Goal: Task Accomplishment & Management: Manage account settings

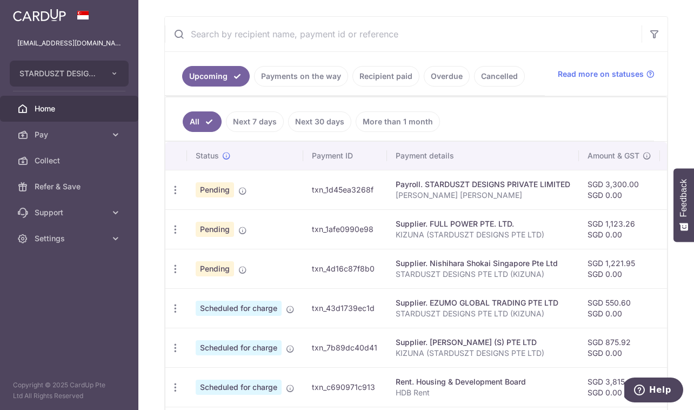
click at [41, 108] on span "Home" at bounding box center [70, 108] width 71 height 11
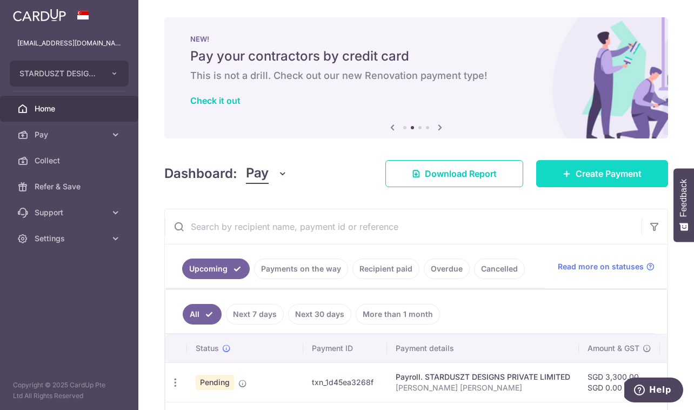
click at [616, 178] on span "Create Payment" at bounding box center [609, 173] width 66 height 13
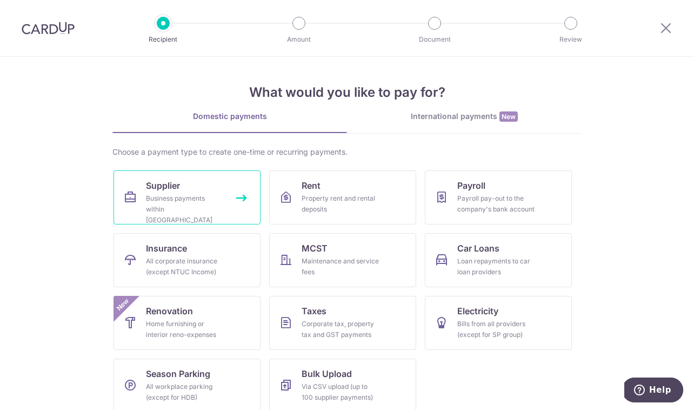
click at [180, 179] on link "Supplier Business payments within Singapore" at bounding box center [186, 197] width 147 height 54
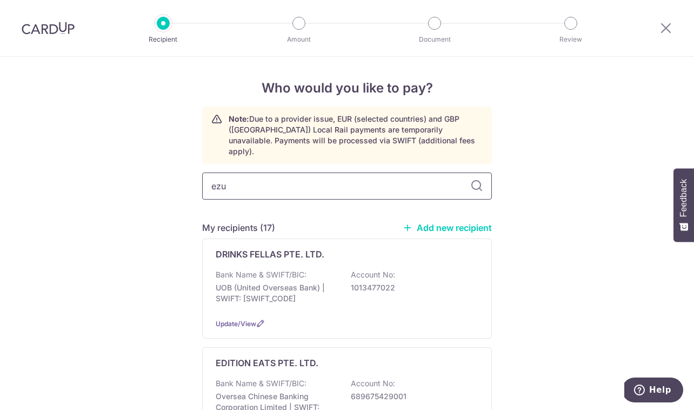
type input "ezum"
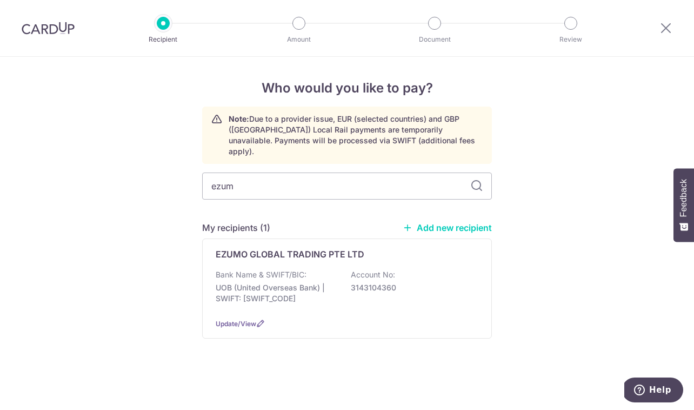
click at [300, 221] on div "My recipients (1) Add new recipient" at bounding box center [347, 227] width 290 height 13
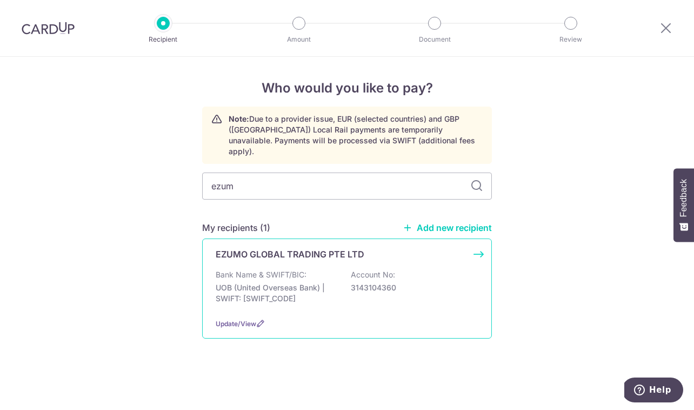
click at [298, 257] on div "EZUMO GLOBAL TRADING PTE LTD Bank Name & SWIFT/BIC: UOB (United Overseas Bank) …" at bounding box center [347, 288] width 290 height 100
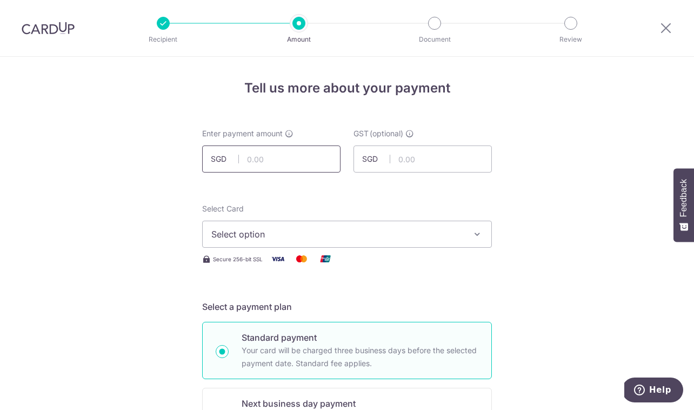
click at [288, 167] on input "text" at bounding box center [271, 158] width 138 height 27
paste input "816.90"
type input "816.90"
click at [230, 230] on span "Select option" at bounding box center [337, 234] width 252 height 13
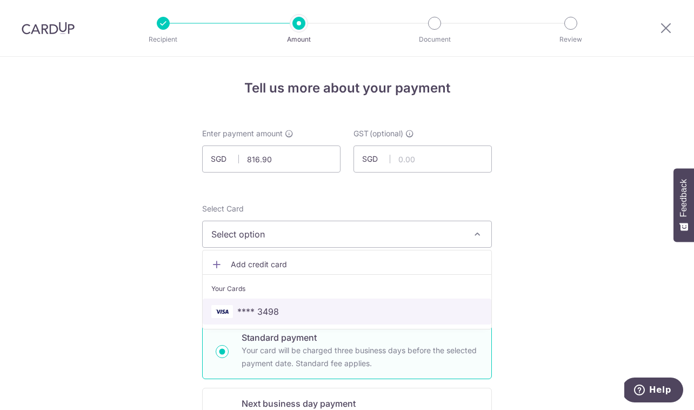
click at [256, 314] on span "**** 3498" at bounding box center [258, 311] width 42 height 13
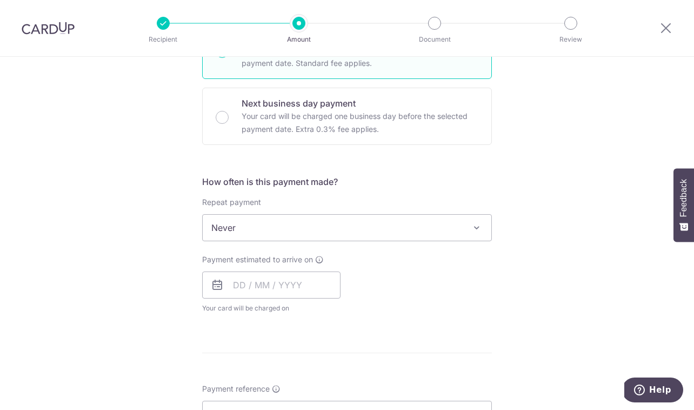
scroll to position [335, 0]
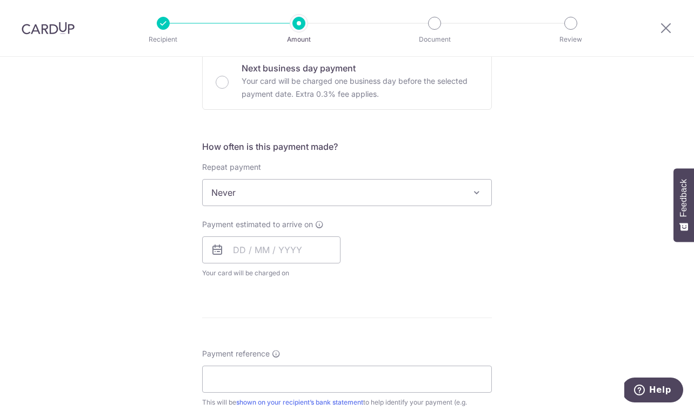
click at [258, 193] on span "Never" at bounding box center [347, 192] width 289 height 26
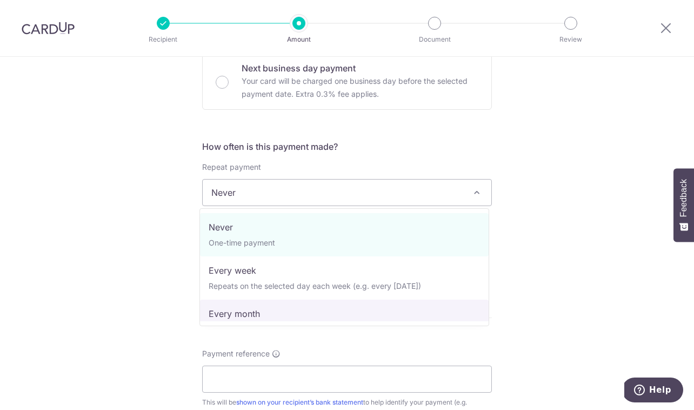
select select "3"
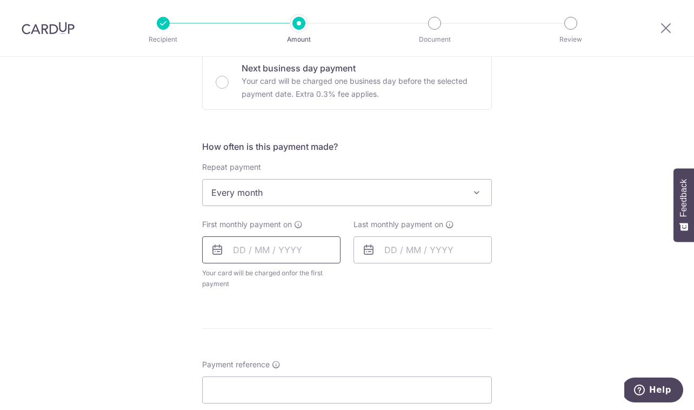
click at [271, 255] on input "text" at bounding box center [271, 249] width 138 height 27
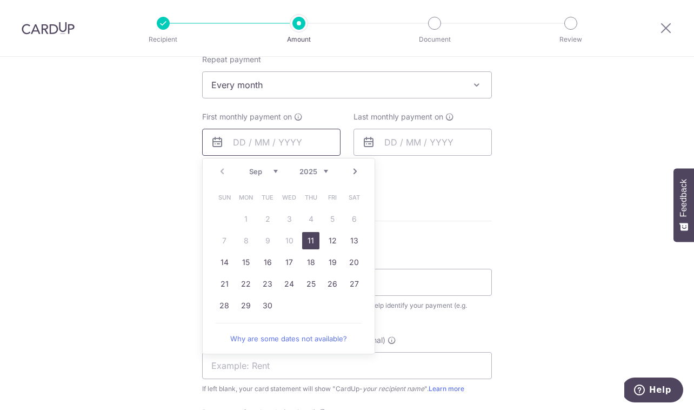
scroll to position [449, 0]
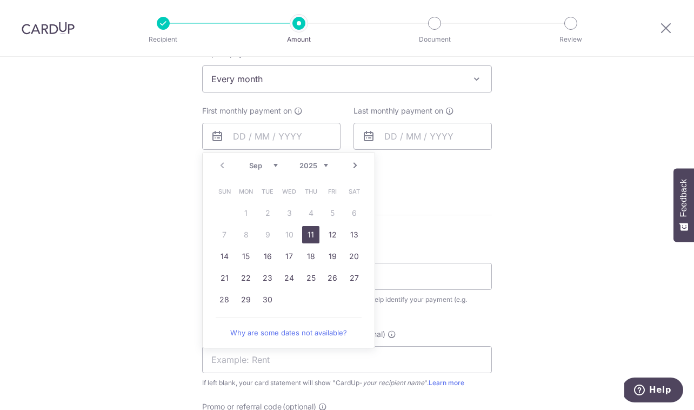
click at [305, 238] on link "11" at bounding box center [310, 234] width 17 height 17
type input "11/09/2025"
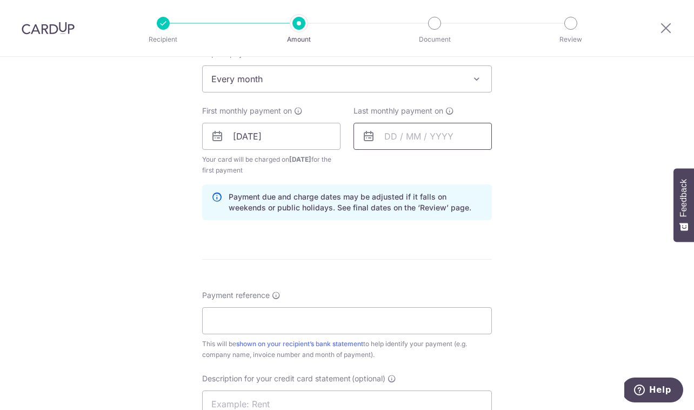
click at [395, 134] on input "text" at bounding box center [422, 136] width 138 height 27
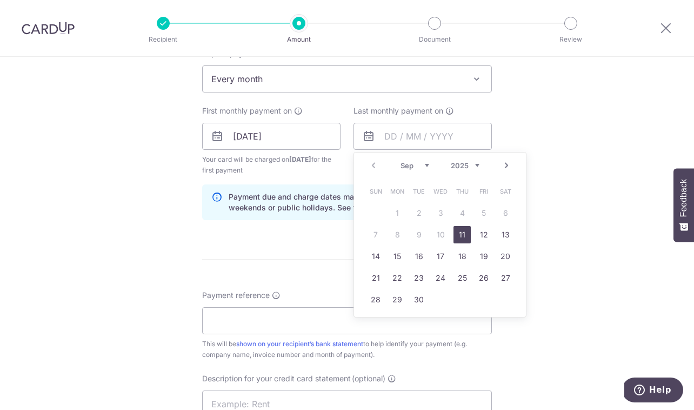
click at [504, 164] on link "Next" at bounding box center [506, 165] width 13 height 13
click at [465, 258] on link "15" at bounding box center [461, 256] width 17 height 17
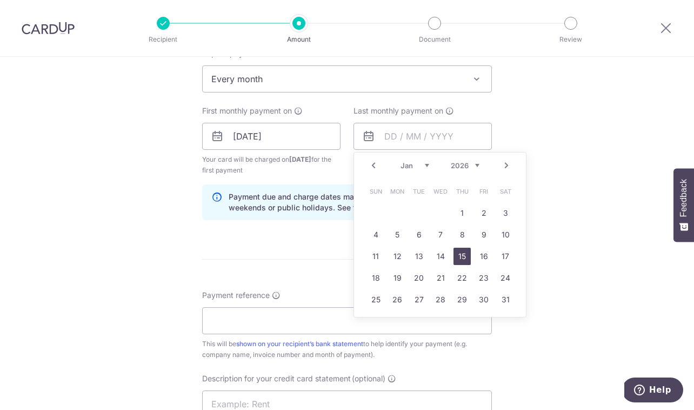
type input "15/01/2026"
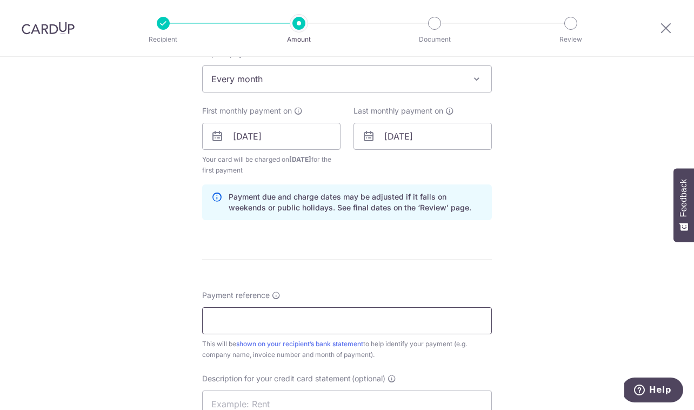
click at [286, 317] on input "Payment reference" at bounding box center [347, 320] width 290 height 27
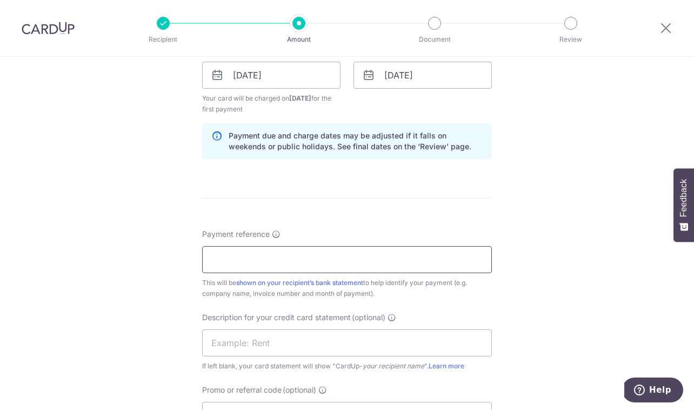
scroll to position [568, 0]
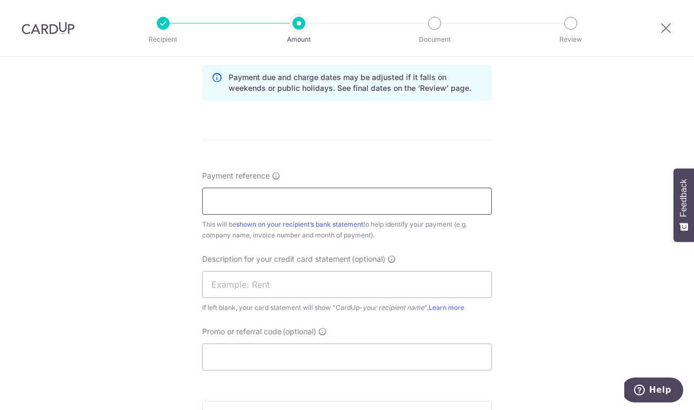
type input "STARDUSZT DESIGNS PTE LTD (KIZUNA)"
click at [307, 348] on input "Promo or referral code (optional)" at bounding box center [347, 356] width 290 height 27
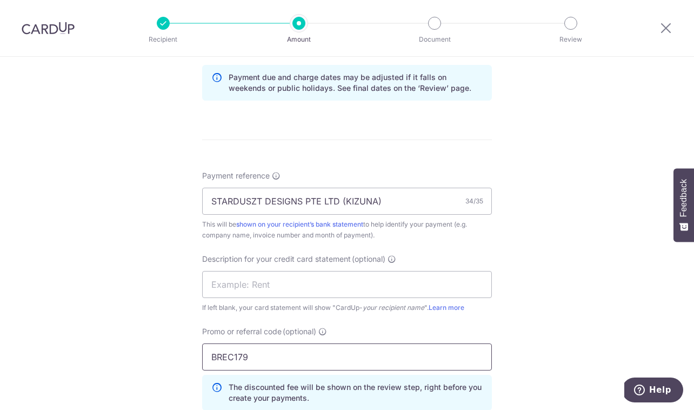
scroll to position [801, 0]
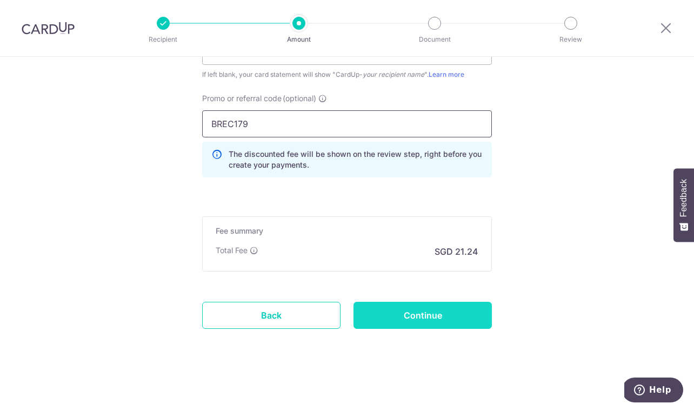
type input "BREC179"
click at [457, 314] on input "Continue" at bounding box center [422, 315] width 138 height 27
type input "Create Schedule"
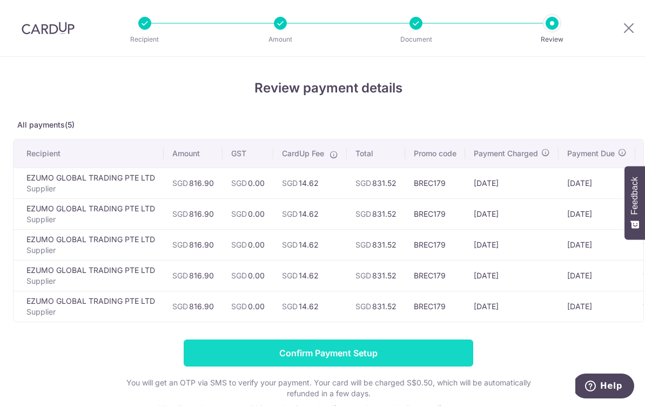
click at [250, 364] on input "Confirm Payment Setup" at bounding box center [329, 352] width 290 height 27
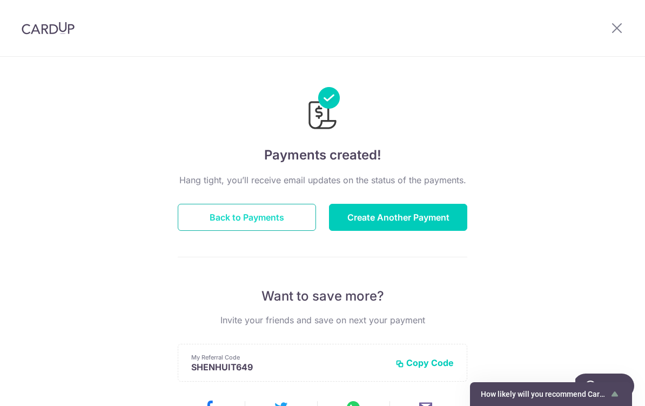
click at [293, 216] on button "Back to Payments" at bounding box center [247, 217] width 138 height 27
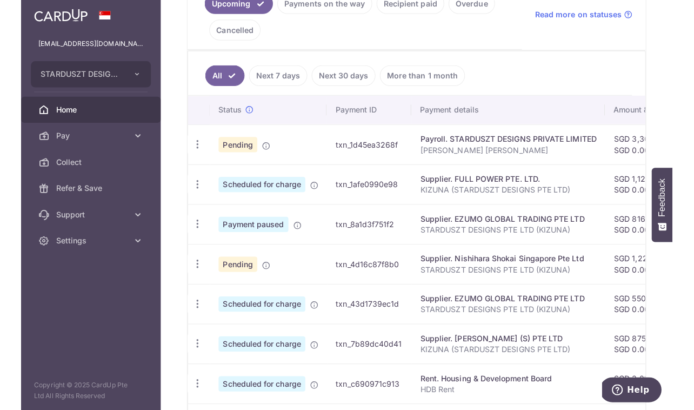
scroll to position [271, 0]
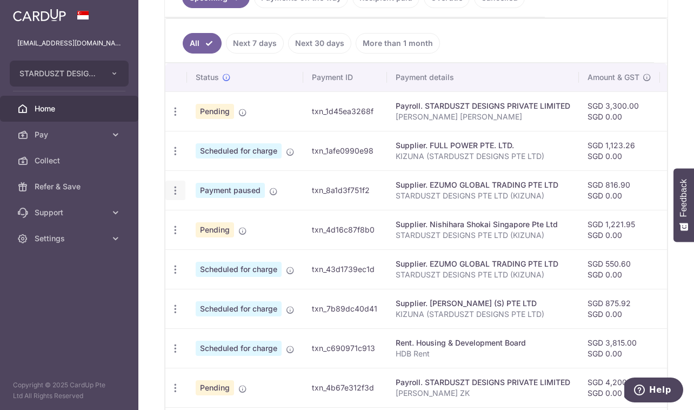
click at [173, 188] on icon "button" at bounding box center [175, 190] width 11 height 11
click at [201, 219] on span "Update payment" at bounding box center [232, 219] width 73 height 13
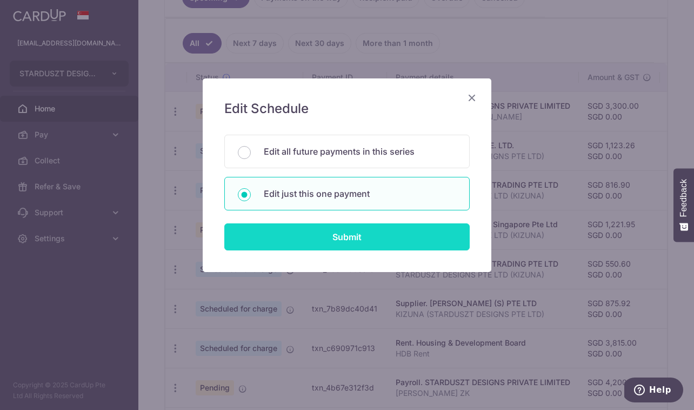
click at [361, 238] on input "Submit" at bounding box center [346, 236] width 245 height 27
radio input "true"
type input "816.90"
type input "0.00"
type input "[DATE]"
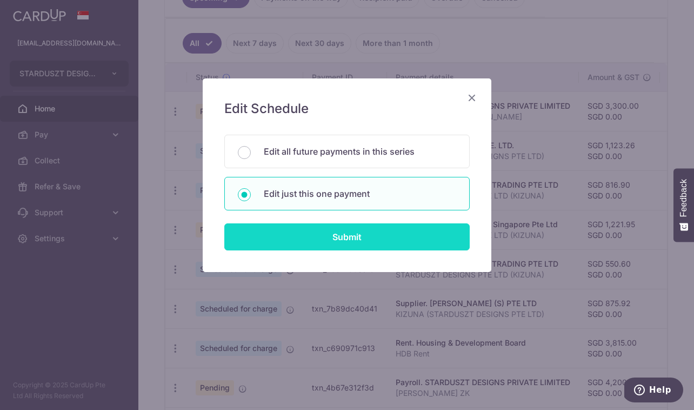
type input "STARDUSZT DESIGNS PTE LTD (KIZUNA)"
type input "BREC179"
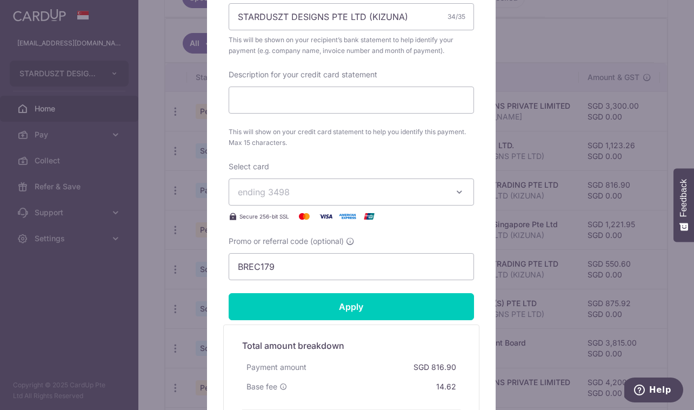
scroll to position [558, 0]
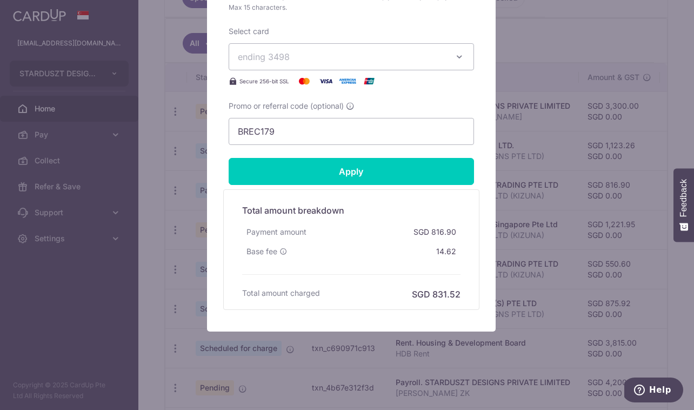
click at [388, 196] on div "Total amount breakdown Payment amount SGD 816.90 Base fee 14.62 Processing fee …" at bounding box center [351, 249] width 256 height 121
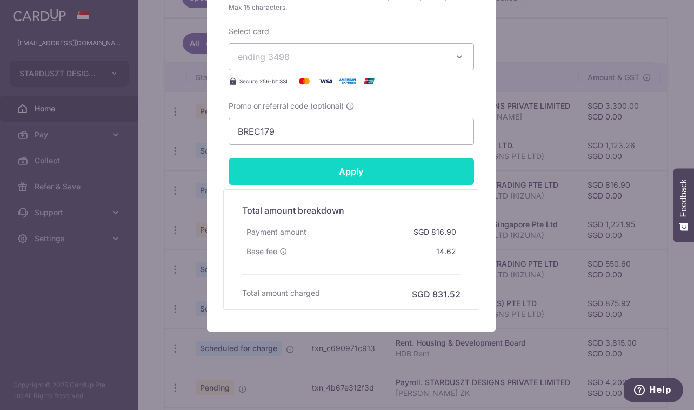
click at [391, 174] on input "Apply" at bounding box center [351, 171] width 245 height 27
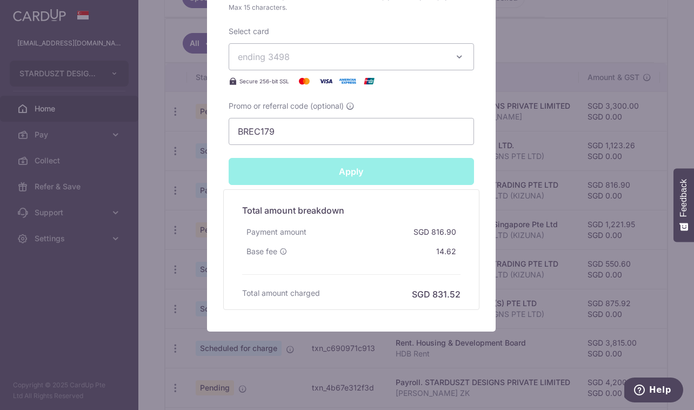
type input "Successfully Applied"
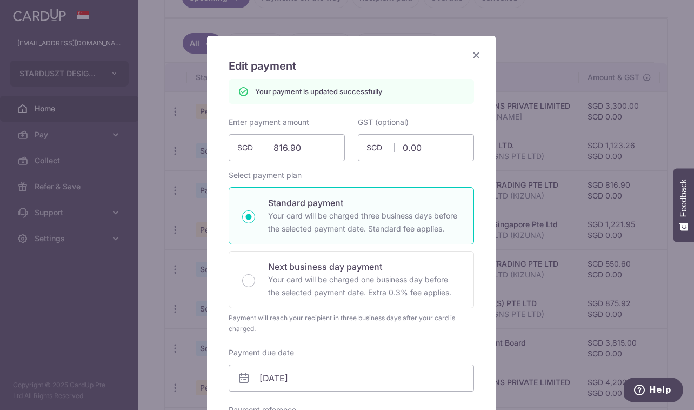
scroll to position [2, 0]
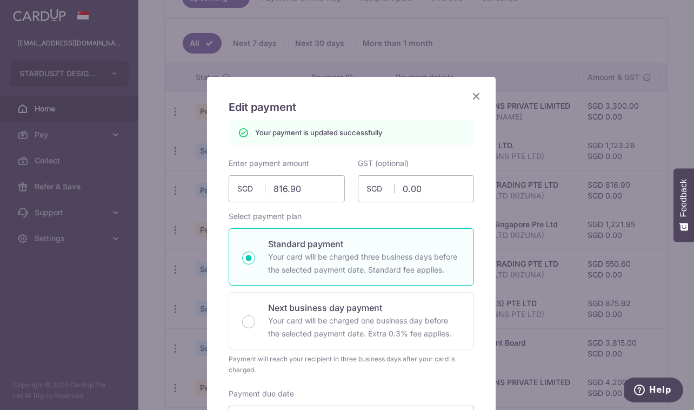
click at [473, 99] on icon "Close" at bounding box center [476, 96] width 13 height 14
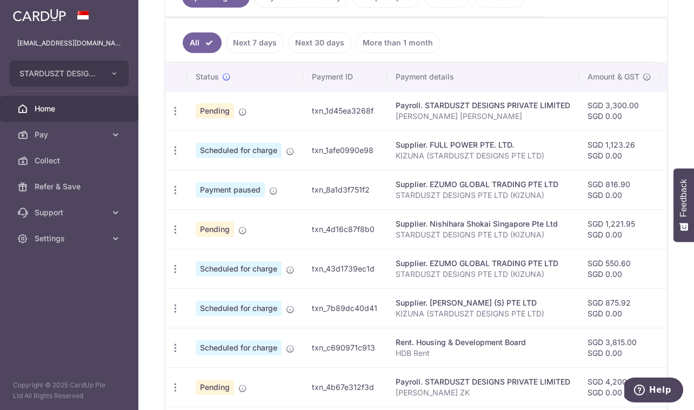
click at [616, 185] on td "SGD 816.90 SGD 0.00" at bounding box center [619, 189] width 81 height 39
click at [170, 192] on icon "button" at bounding box center [175, 189] width 11 height 11
click at [202, 248] on span "Cancel payment" at bounding box center [233, 245] width 72 height 13
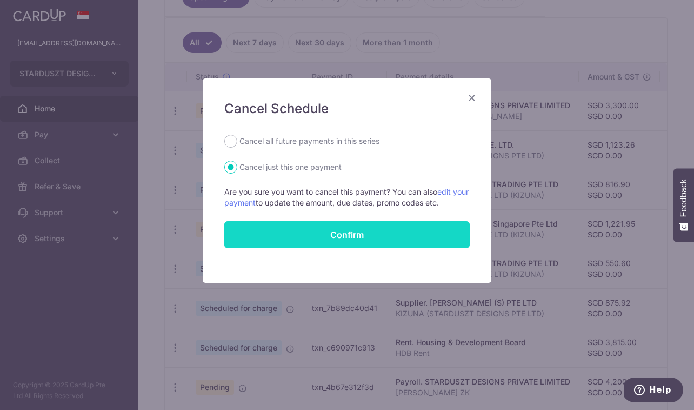
click at [328, 231] on button "Confirm" at bounding box center [346, 234] width 245 height 27
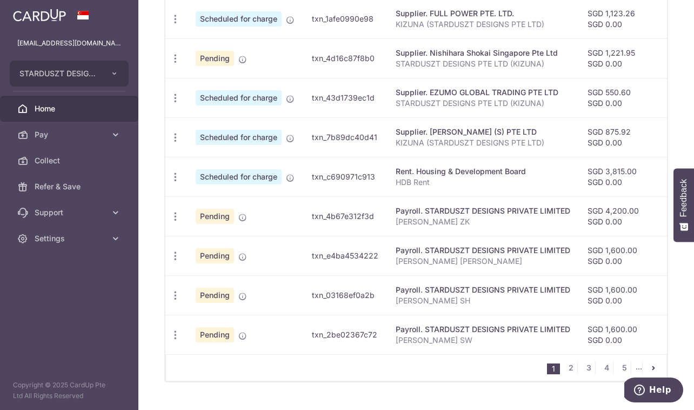
scroll to position [411, 0]
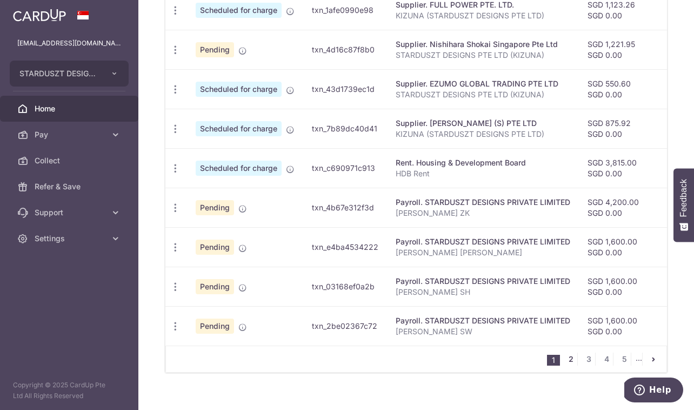
click at [564, 364] on link "2" at bounding box center [570, 358] width 13 height 13
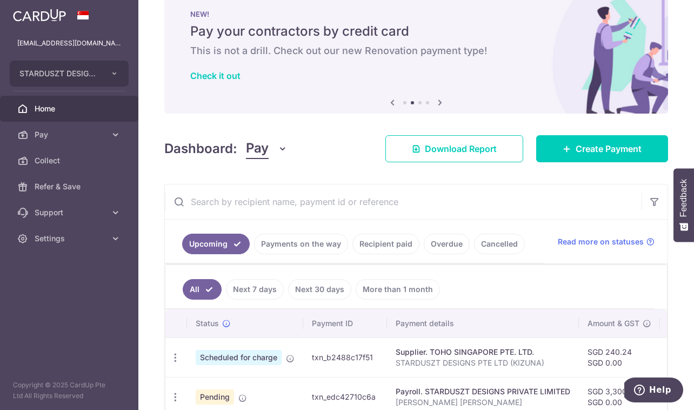
scroll to position [0, 0]
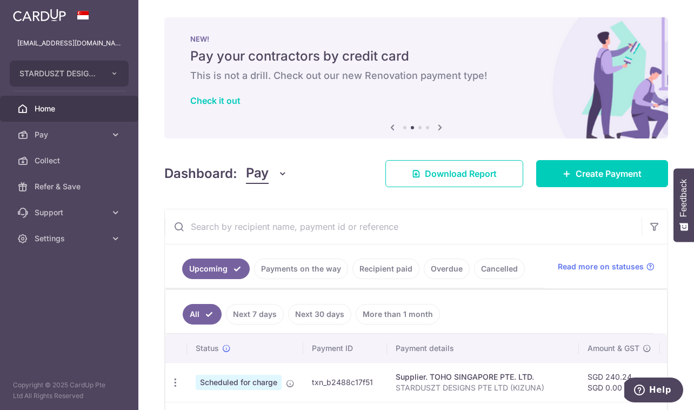
click at [296, 229] on input "text" at bounding box center [403, 226] width 477 height 35
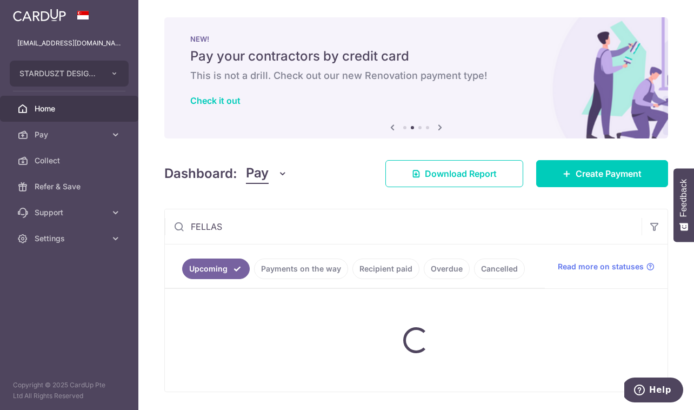
type input "FELLAS"
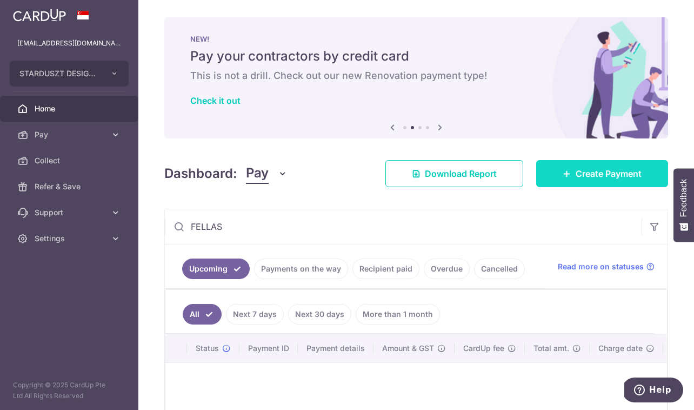
click at [587, 181] on link "Create Payment" at bounding box center [602, 173] width 132 height 27
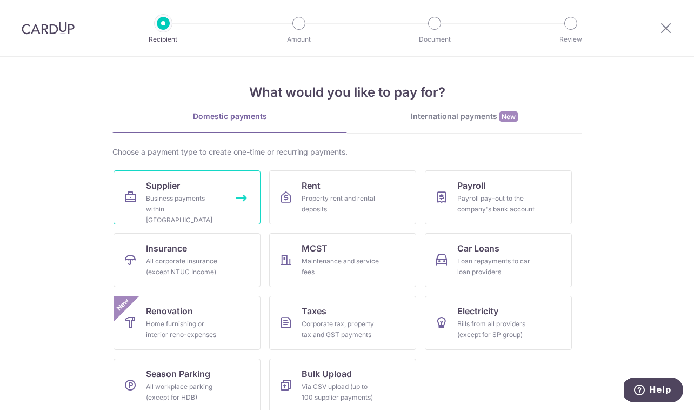
click at [184, 197] on div "Business payments within Singapore" at bounding box center [185, 209] width 78 height 32
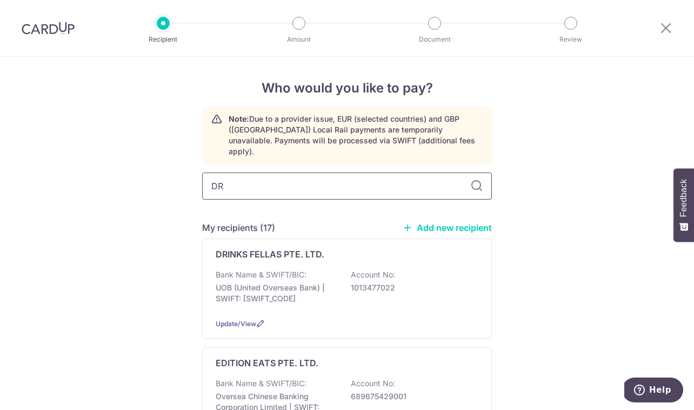
type input "DRI"
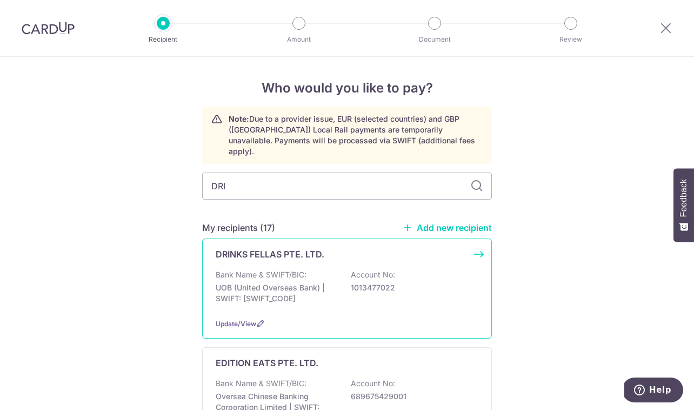
click at [296, 251] on div "DRINKS FELLAS PTE. LTD. Bank Name & SWIFT/BIC: UOB (United Overseas Bank) | SWI…" at bounding box center [347, 288] width 290 height 100
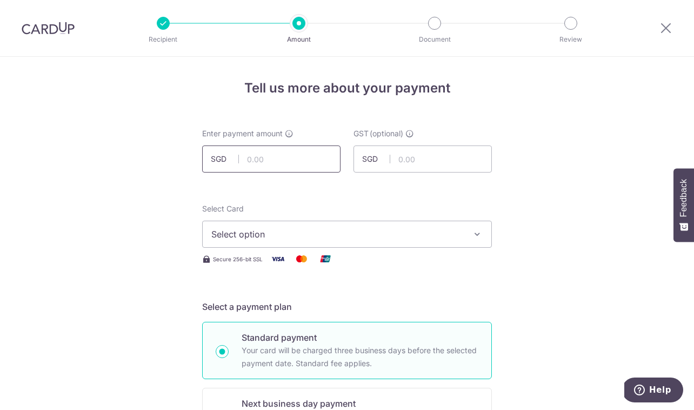
click at [306, 159] on input "text" at bounding box center [271, 158] width 138 height 27
paste input "798.97"
type input "798.97"
click at [318, 236] on span "Select option" at bounding box center [337, 234] width 252 height 13
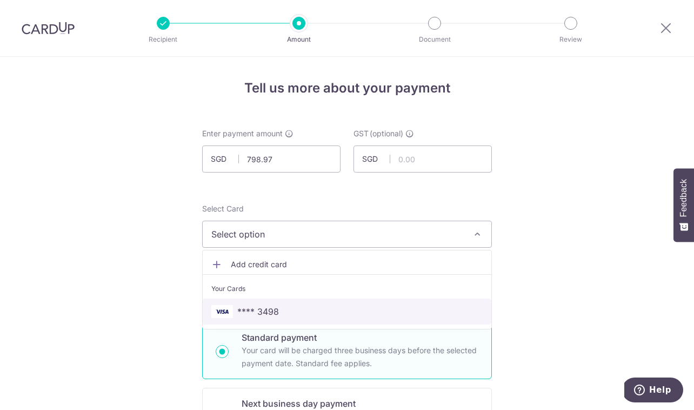
click at [292, 305] on span "**** 3498" at bounding box center [346, 311] width 271 height 13
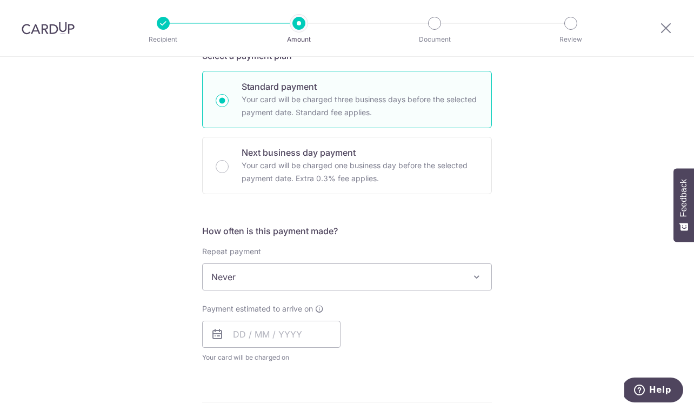
scroll to position [254, 0]
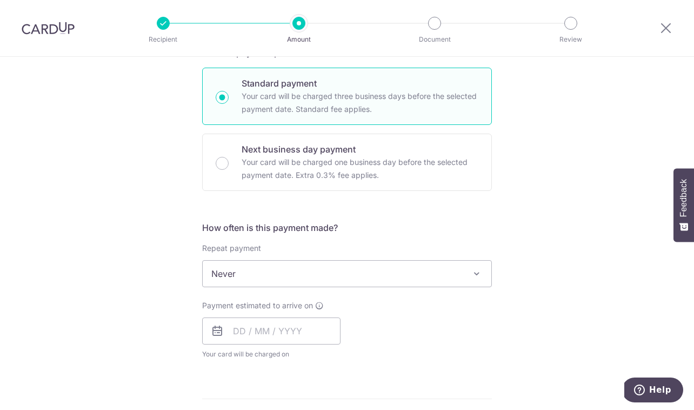
click at [425, 273] on span "Never" at bounding box center [347, 273] width 289 height 26
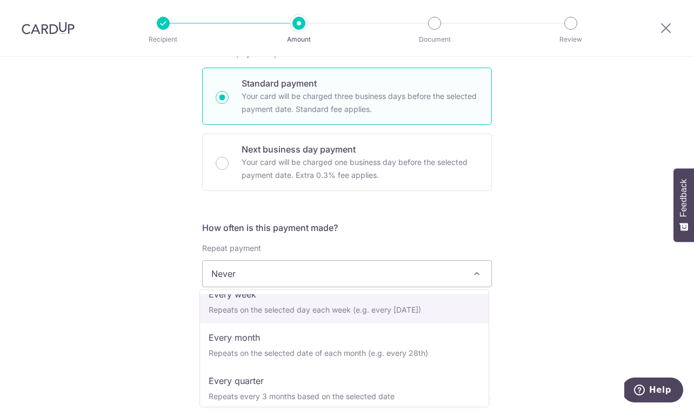
scroll to position [98, 0]
select select "3"
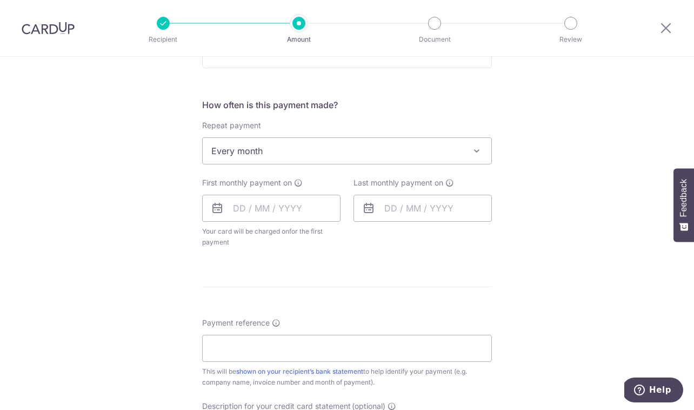
scroll to position [437, 0]
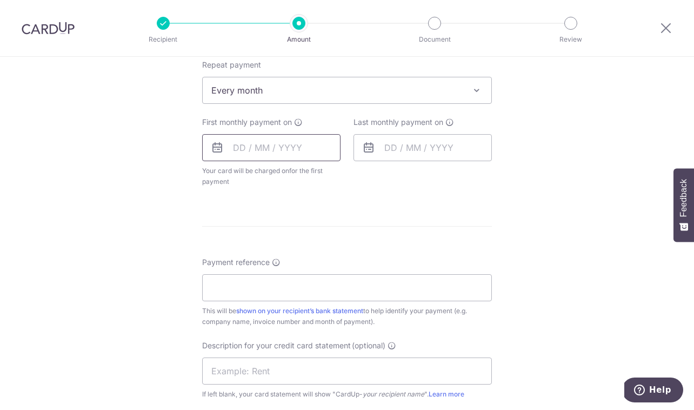
click at [290, 146] on input "text" at bounding box center [271, 147] width 138 height 27
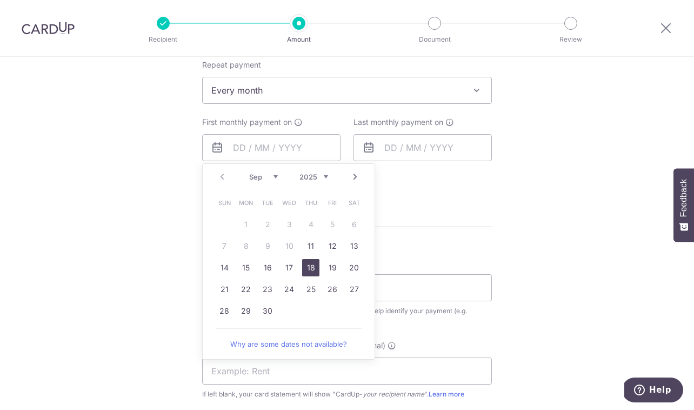
click at [313, 265] on link "18" at bounding box center [310, 267] width 17 height 17
type input "[DATE]"
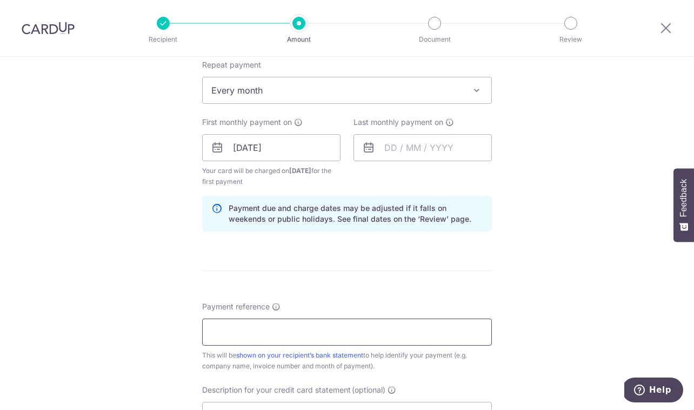
click at [345, 324] on input "Payment reference" at bounding box center [347, 331] width 290 height 27
type input "STARDUSZT DESIGNS PTE LTD (KIZUNA)"
click at [389, 141] on input "text" at bounding box center [422, 147] width 138 height 27
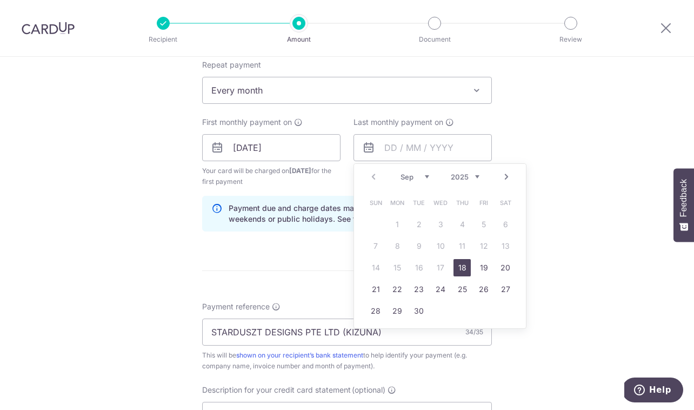
click at [500, 175] on link "Next" at bounding box center [506, 176] width 13 height 13
click at [379, 287] on link "18" at bounding box center [375, 288] width 17 height 17
type input "18/01/2026"
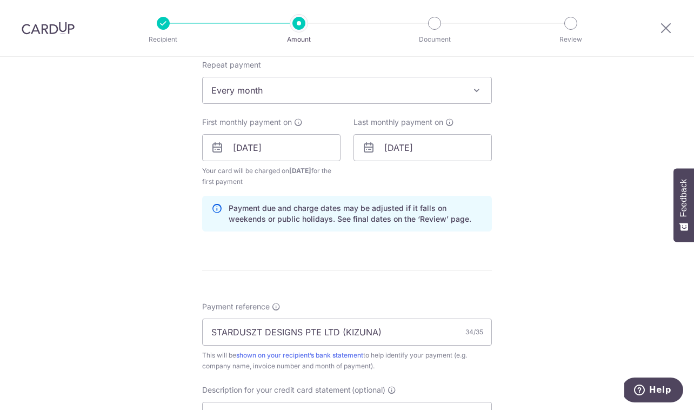
click at [574, 202] on div "Tell us more about your payment Enter payment amount SGD 798.97 798.97 GST (opt…" at bounding box center [347, 172] width 694 height 1105
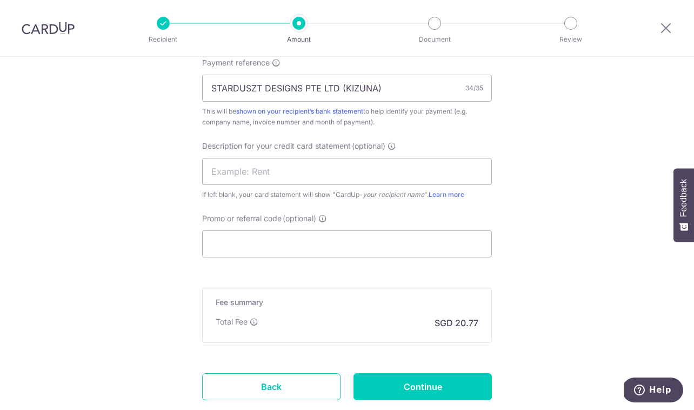
scroll to position [752, 0]
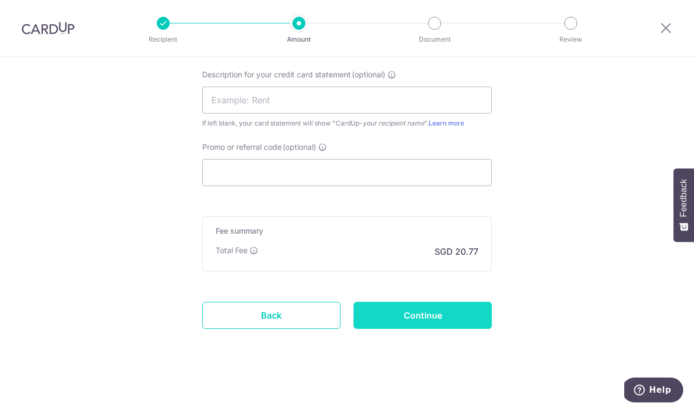
click at [452, 317] on input "Continue" at bounding box center [422, 315] width 138 height 27
type input "Create Schedule"
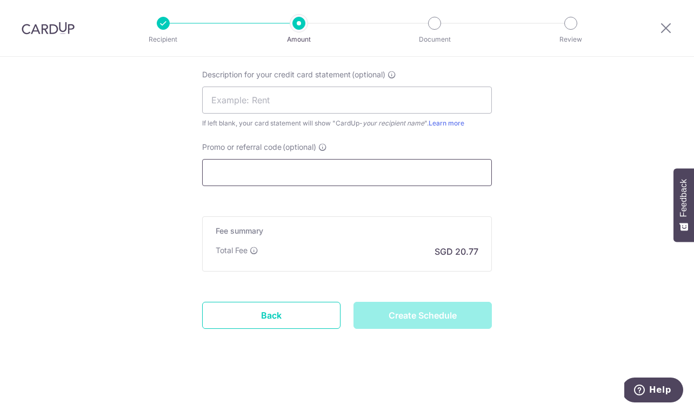
click at [365, 175] on input "Promo or referral code (optional)" at bounding box center [347, 172] width 290 height 27
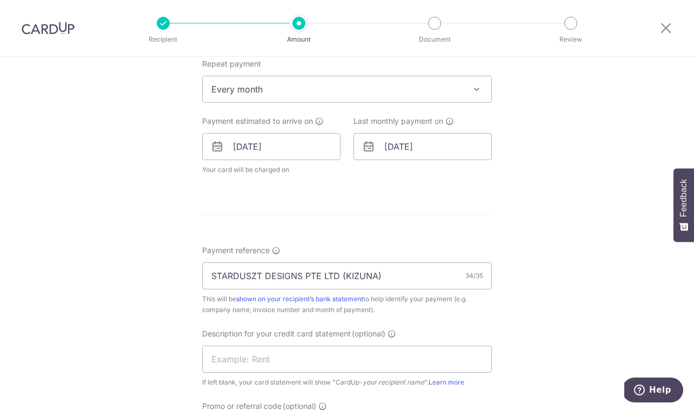
scroll to position [522, 0]
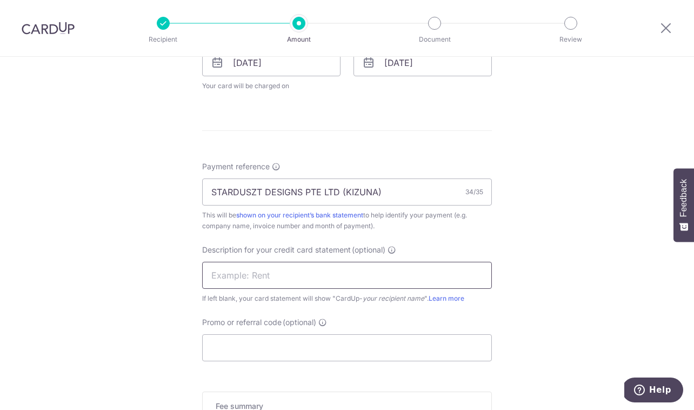
click at [220, 282] on input "text" at bounding box center [347, 275] width 290 height 27
type input "BREC179"
click at [439, 351] on input "Promo or referral code (optional)" at bounding box center [347, 347] width 290 height 27
paste input "BREC179"
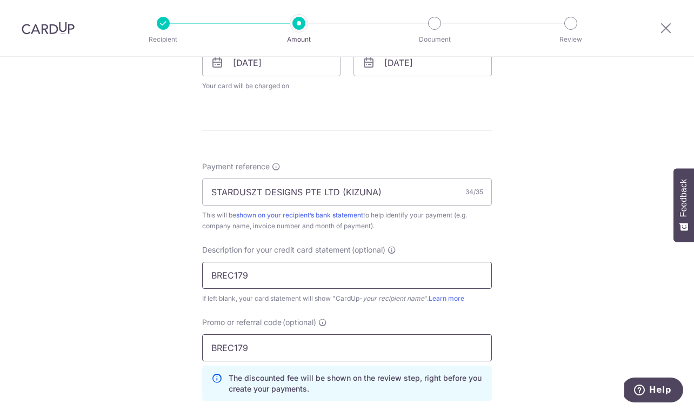
type input "BREC179"
click at [375, 274] on input "BREC179" at bounding box center [347, 275] width 290 height 27
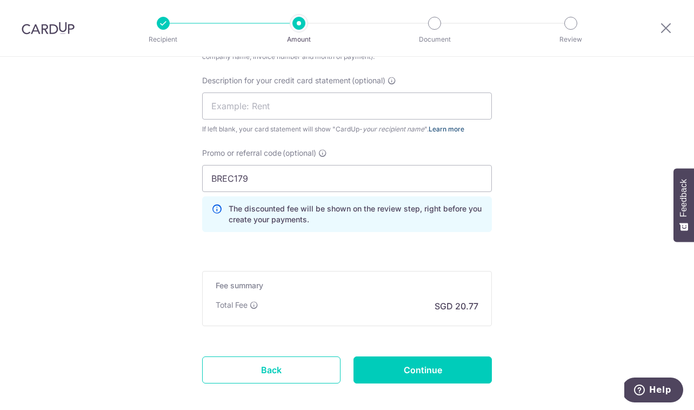
scroll to position [746, 0]
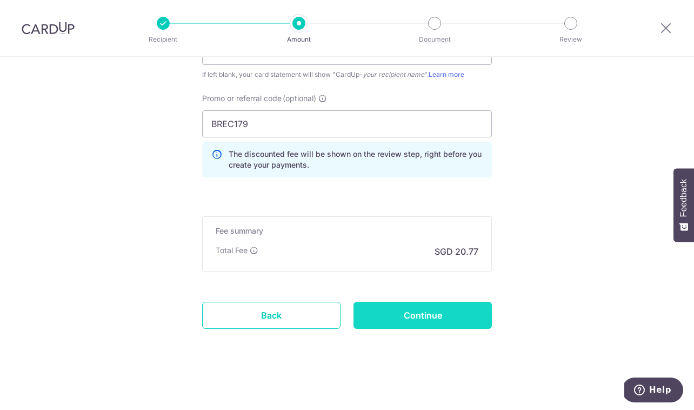
click at [453, 315] on input "Continue" at bounding box center [422, 315] width 138 height 27
type input "Update Schedule"
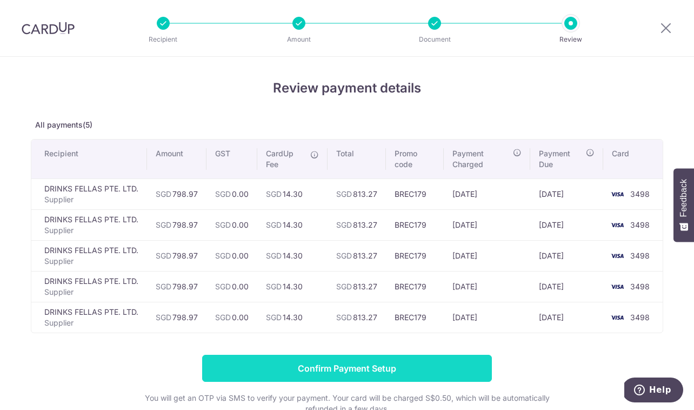
click at [288, 364] on input "Confirm Payment Setup" at bounding box center [347, 368] width 290 height 27
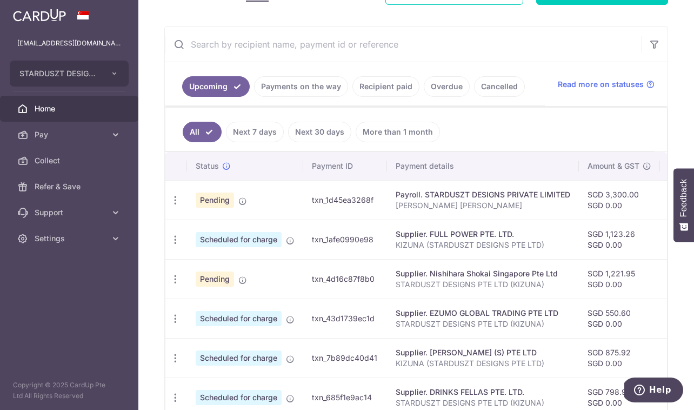
scroll to position [125, 0]
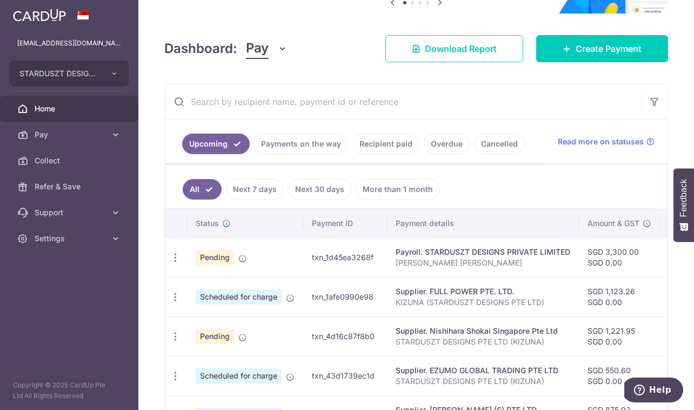
click at [292, 104] on input "text" at bounding box center [403, 101] width 477 height 35
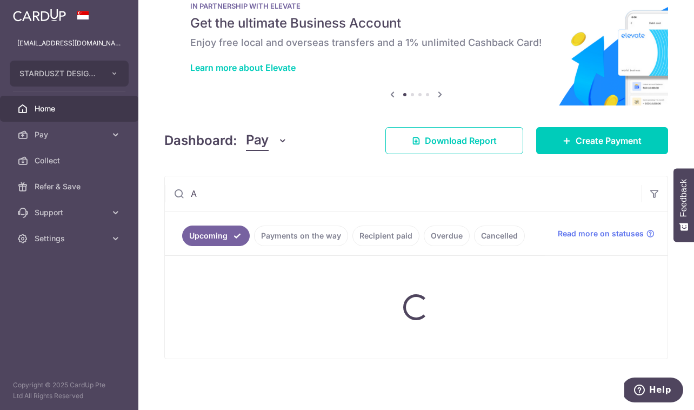
scroll to position [32, 0]
type input "ALCOOLS"
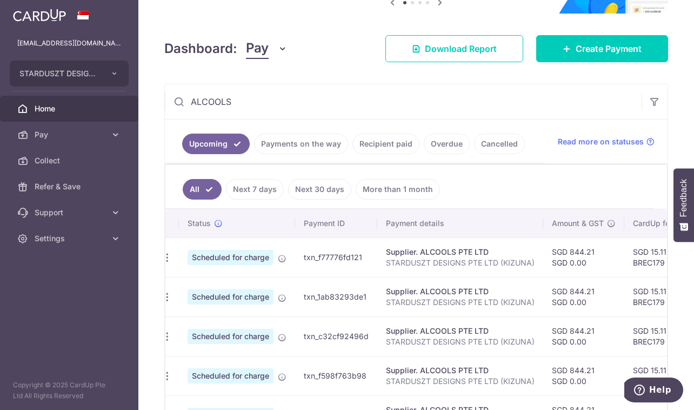
scroll to position [0, 0]
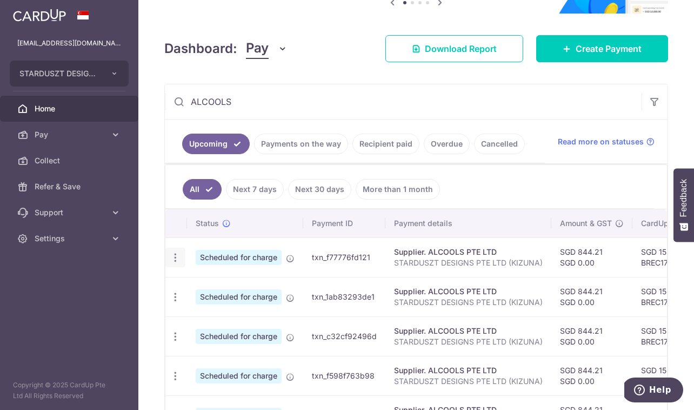
click at [176, 256] on icon "button" at bounding box center [175, 257] width 11 height 11
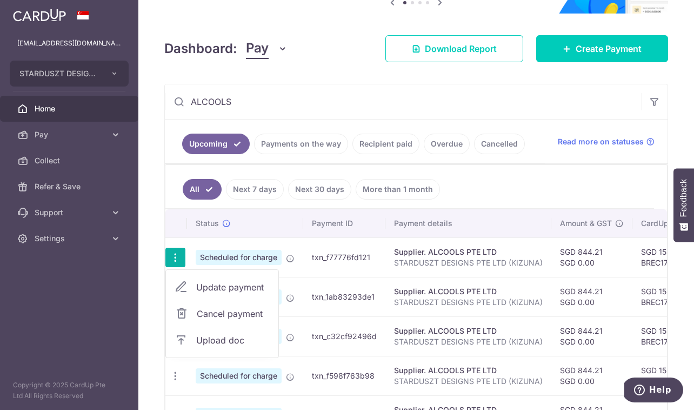
click at [192, 287] on link "Update payment" at bounding box center [222, 287] width 112 height 26
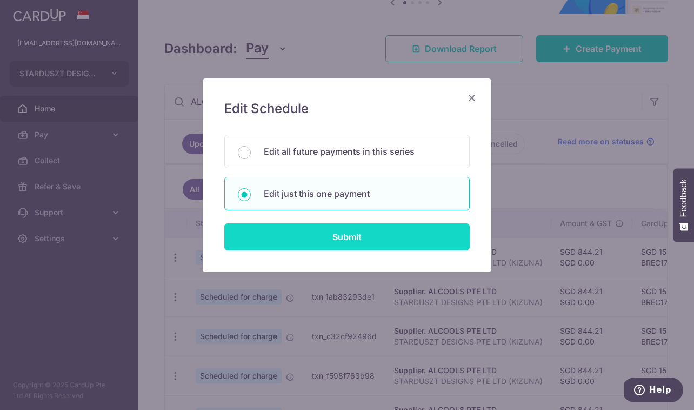
click at [340, 243] on input "Submit" at bounding box center [346, 236] width 245 height 27
radio input "true"
type input "844.21"
type input "0.00"
type input "18/10/2025"
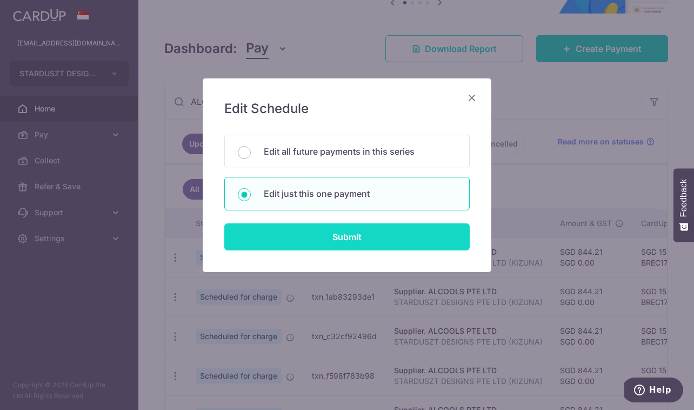
type input "STARDUSZT DESIGNS PTE LTD (KIZUNA)"
type input "BREC179"
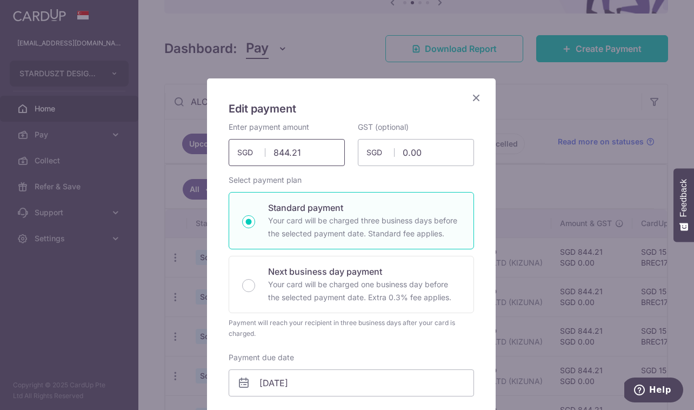
click at [302, 150] on input "844.21" at bounding box center [287, 152] width 116 height 27
paste input "1,039.32"
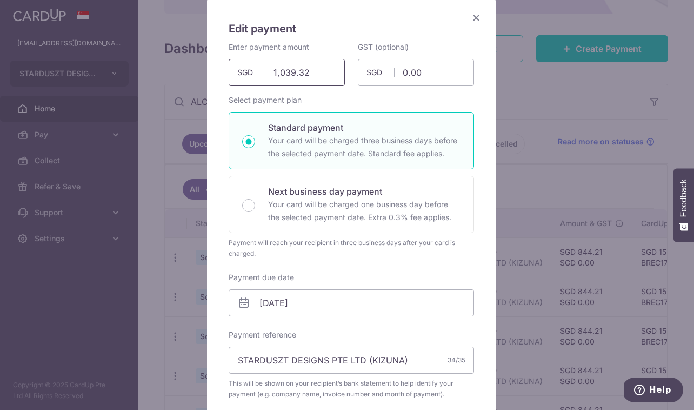
scroll to position [160, 0]
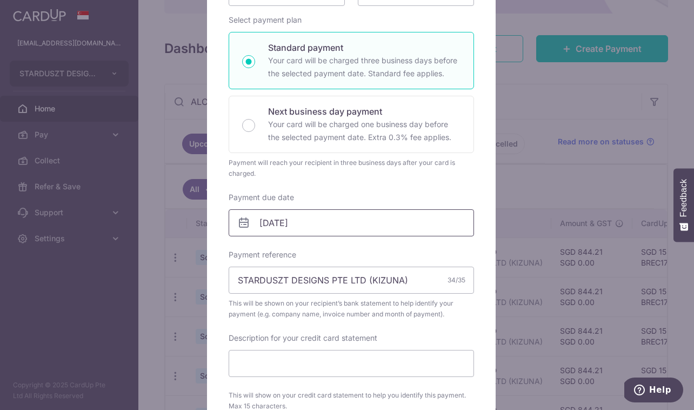
click at [270, 218] on input "18/10/2025" at bounding box center [351, 222] width 245 height 27
type input "1,039.32"
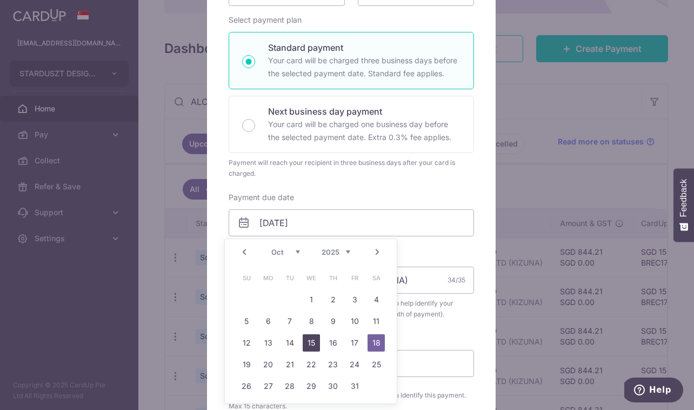
click at [314, 339] on link "15" at bounding box center [311, 342] width 17 height 17
type input "15/10/2025"
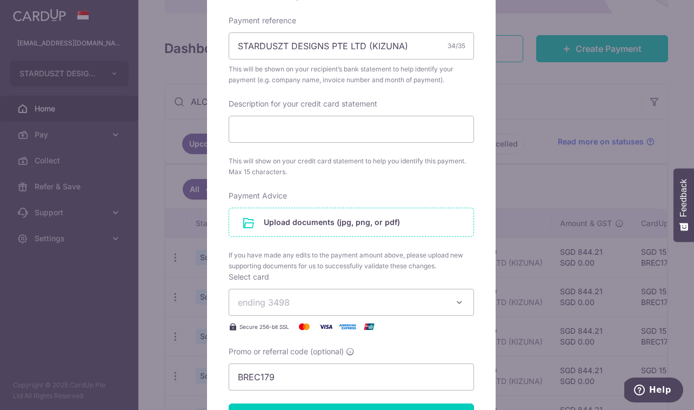
scroll to position [415, 0]
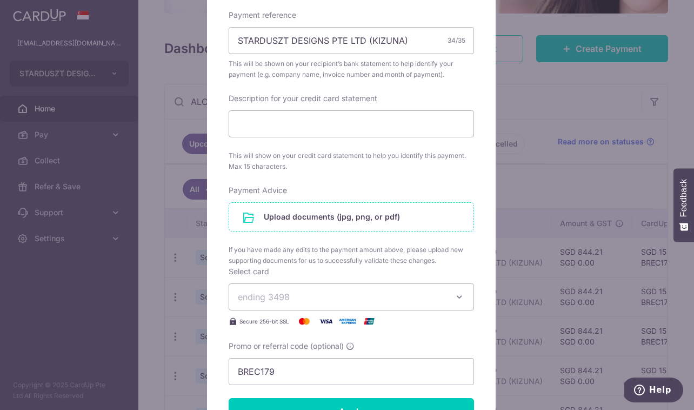
click at [311, 223] on input "file" at bounding box center [351, 217] width 244 height 28
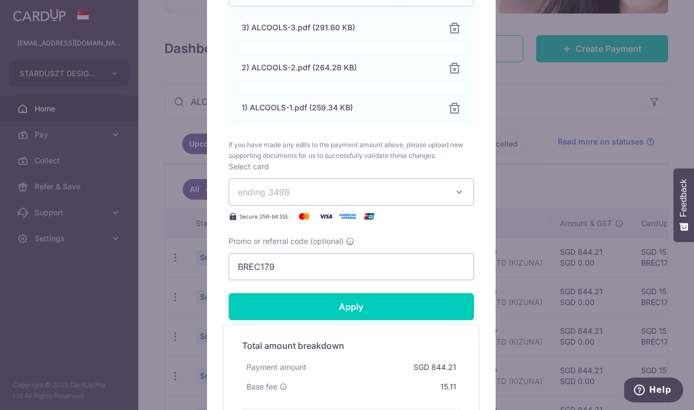
scroll to position [664, 0]
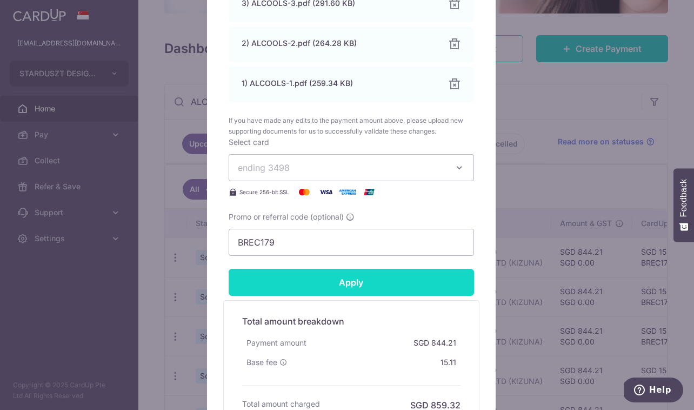
click at [402, 274] on input "Apply" at bounding box center [351, 282] width 245 height 27
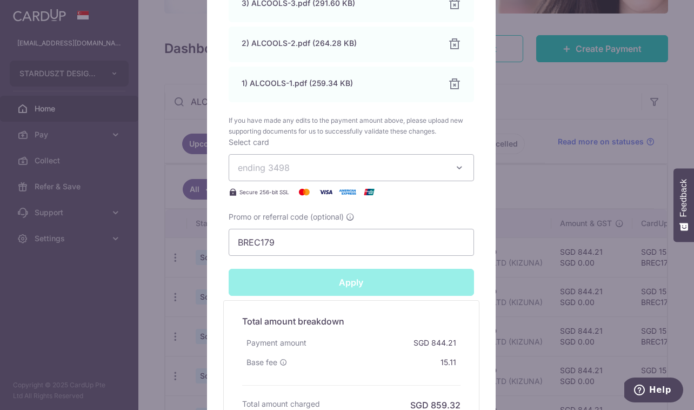
type input "Successfully Applied"
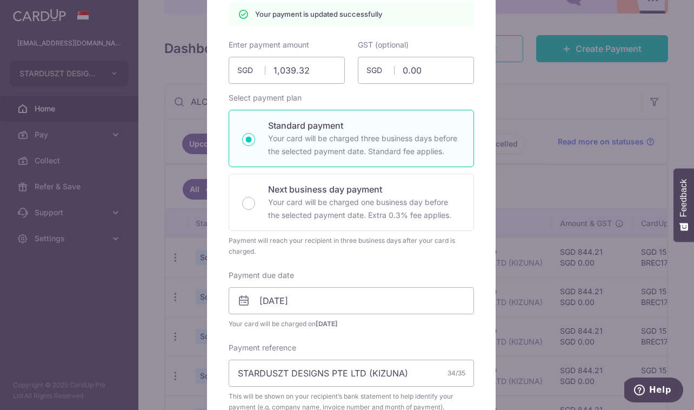
scroll to position [0, 0]
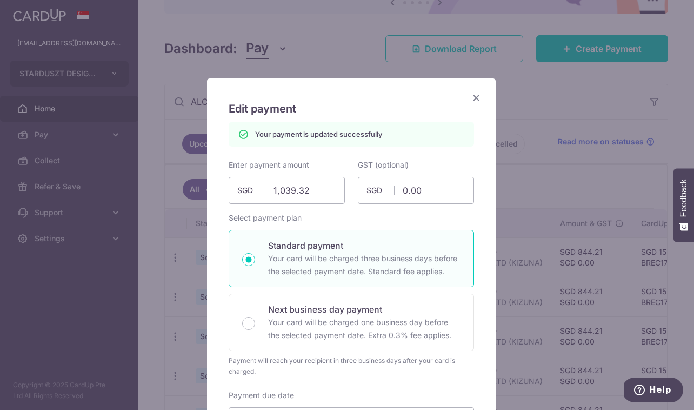
click at [474, 97] on icon "Close" at bounding box center [476, 98] width 13 height 14
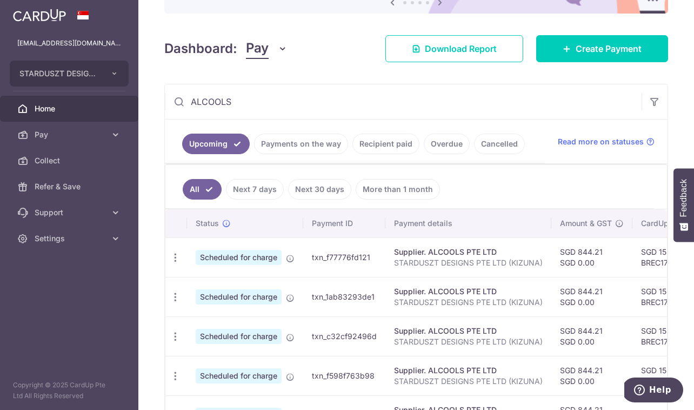
click at [325, 145] on link "Payments on the way" at bounding box center [301, 143] width 94 height 21
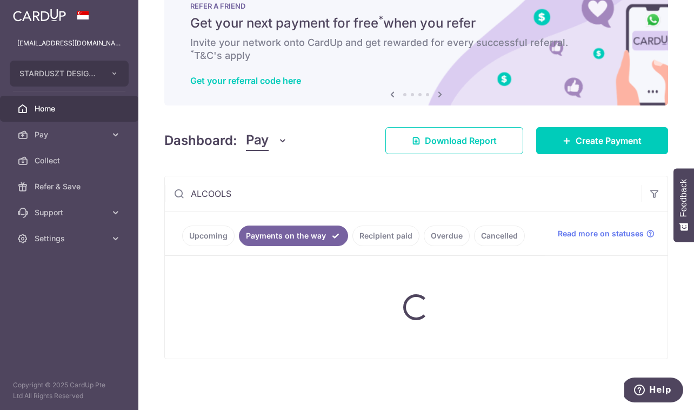
scroll to position [32, 0]
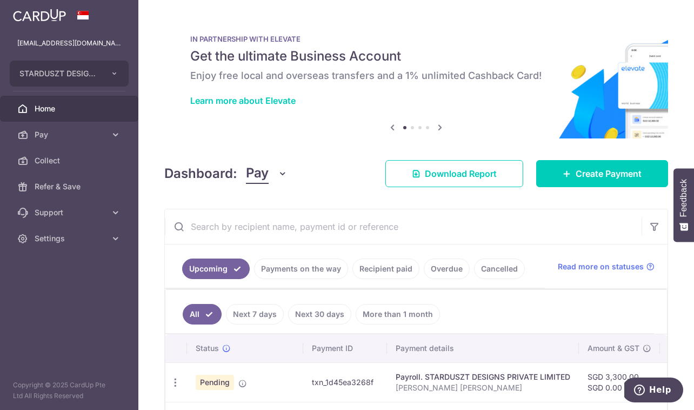
scroll to position [205, 0]
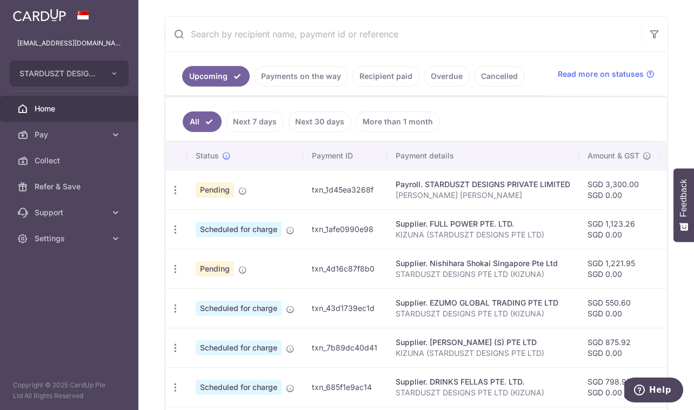
click at [312, 71] on link "Payments on the way" at bounding box center [301, 76] width 94 height 21
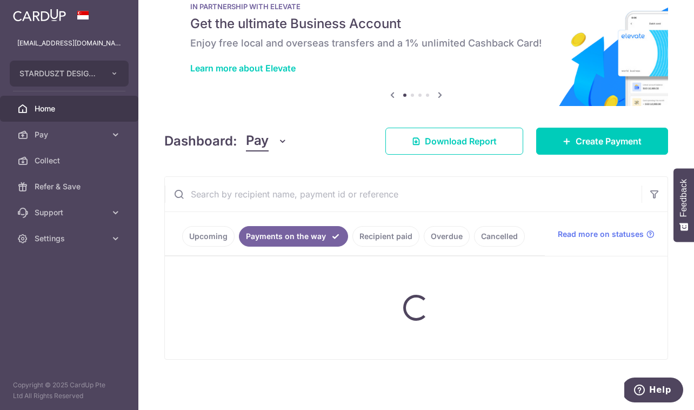
scroll to position [5, 0]
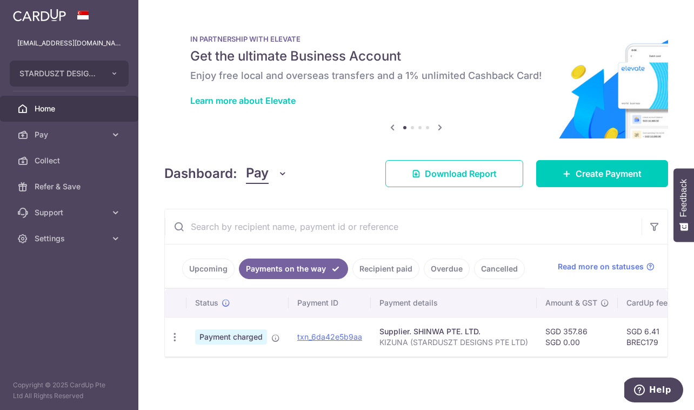
click at [209, 265] on link "Upcoming" at bounding box center [208, 268] width 52 height 21
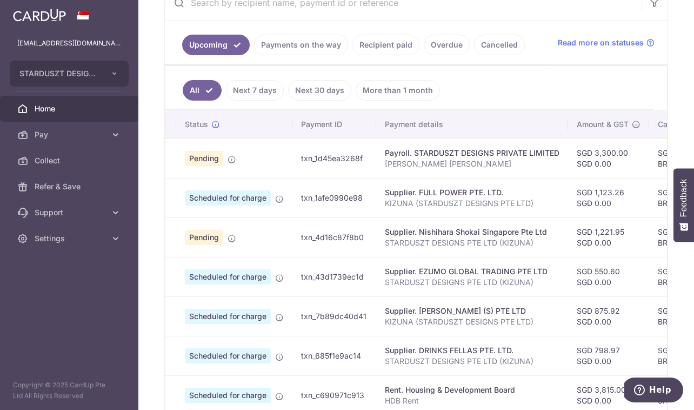
scroll to position [224, 0]
click at [498, 28] on ul "Upcoming Payments on the way Recipient paid Overdue Cancelled" at bounding box center [355, 42] width 380 height 44
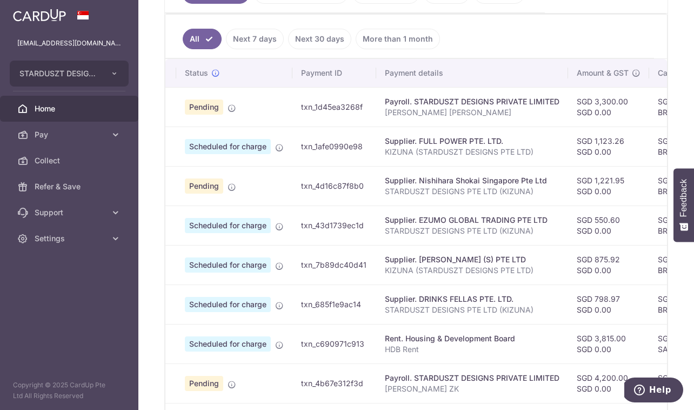
scroll to position [277, 0]
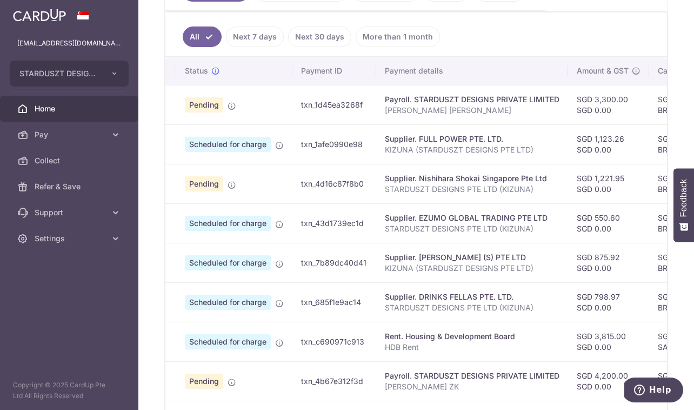
click at [256, 222] on span "Scheduled for charge" at bounding box center [228, 223] width 86 height 15
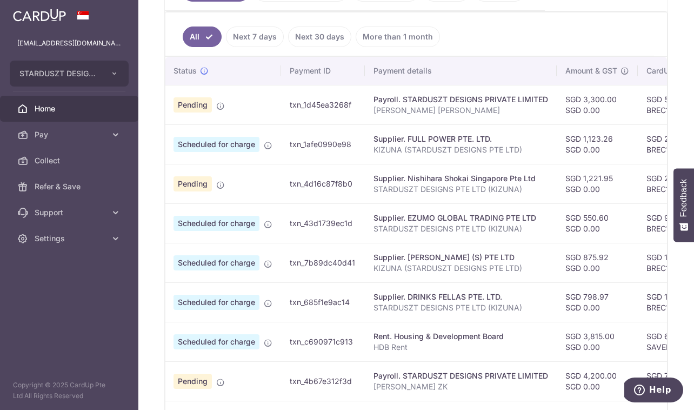
scroll to position [0, 0]
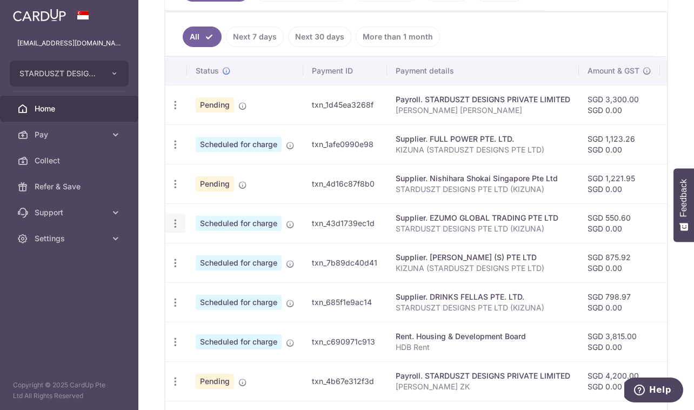
click at [175, 226] on icon "button" at bounding box center [175, 223] width 11 height 11
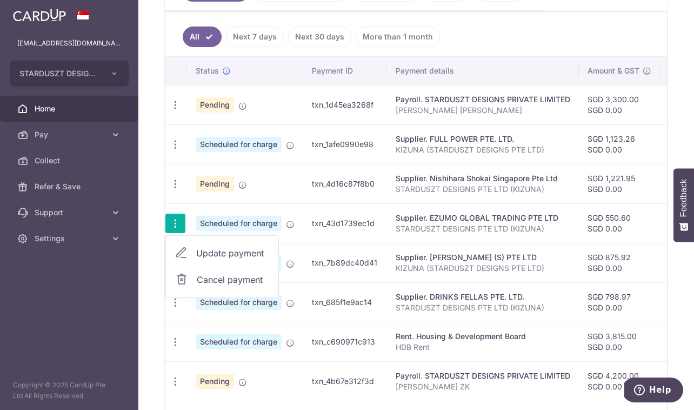
click at [202, 256] on span "Update payment" at bounding box center [232, 252] width 73 height 13
radio input "true"
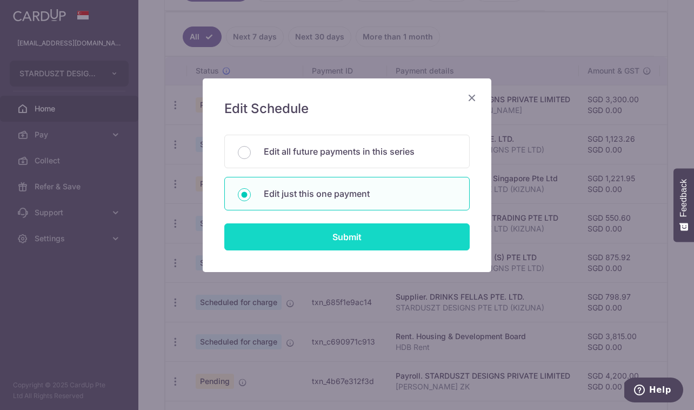
click at [355, 236] on input "Submit" at bounding box center [346, 236] width 245 height 27
radio input "true"
type input "550.60"
type input "0.00"
type input "[DATE]"
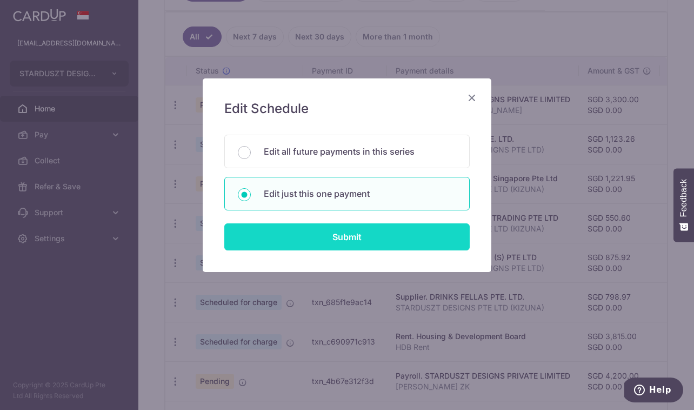
type input "STARDUSZT DESIGNS PTE LTD (KIZUNA)"
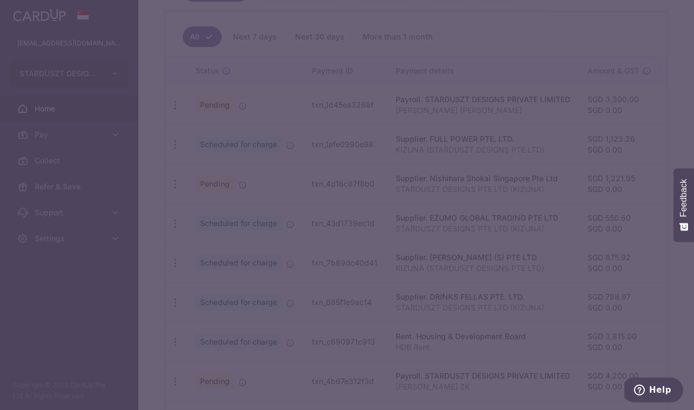
type input "BREC179"
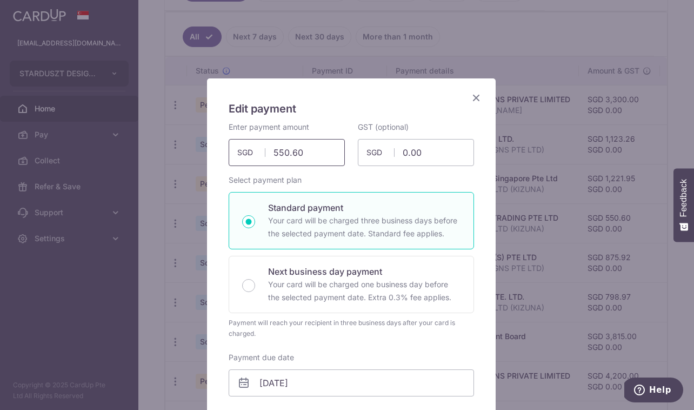
click at [296, 156] on input "550.60" at bounding box center [287, 152] width 116 height 27
paste input "816.9"
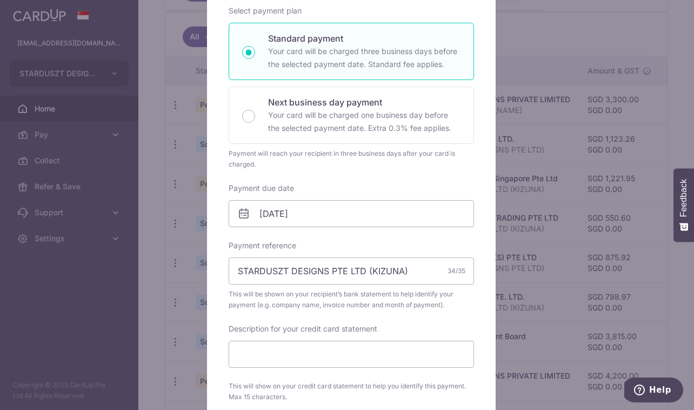
type input "816.90"
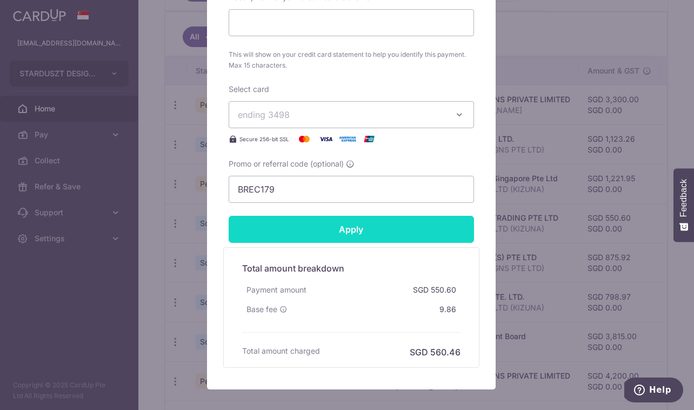
click at [357, 224] on input "Apply" at bounding box center [351, 229] width 245 height 27
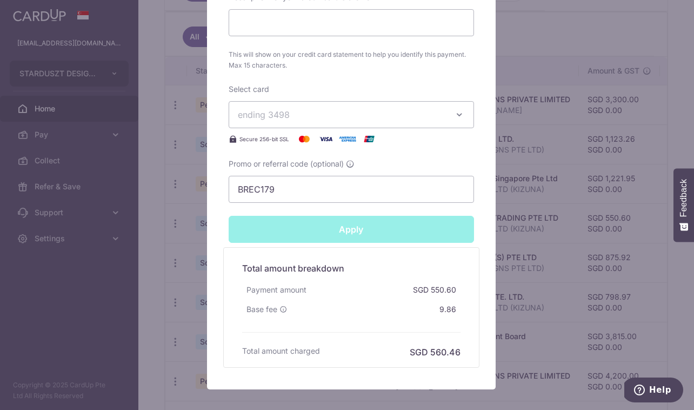
type input "Successfully Applied"
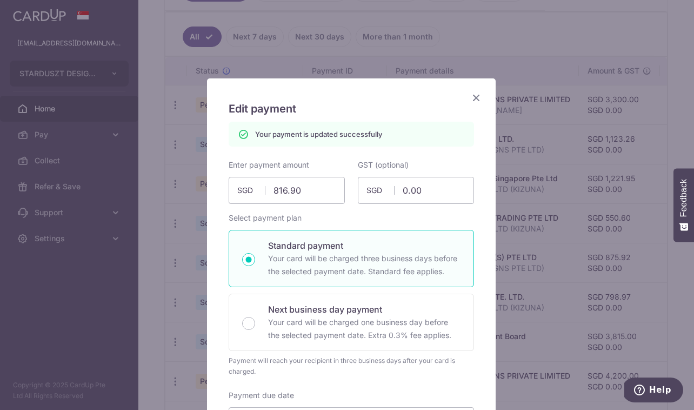
click at [473, 98] on icon "Close" at bounding box center [476, 98] width 13 height 14
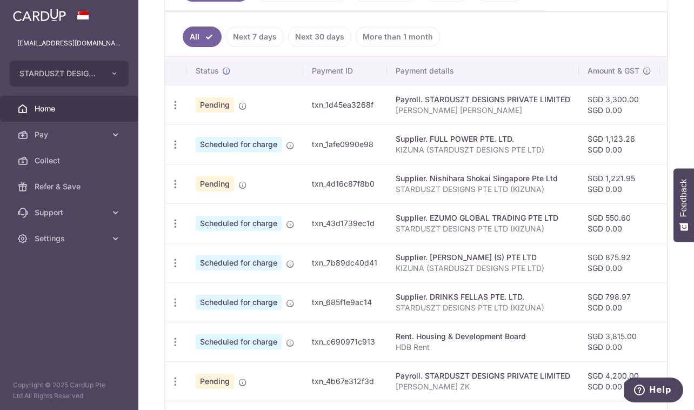
scroll to position [319, 0]
